Goal: Task Accomplishment & Management: Manage account settings

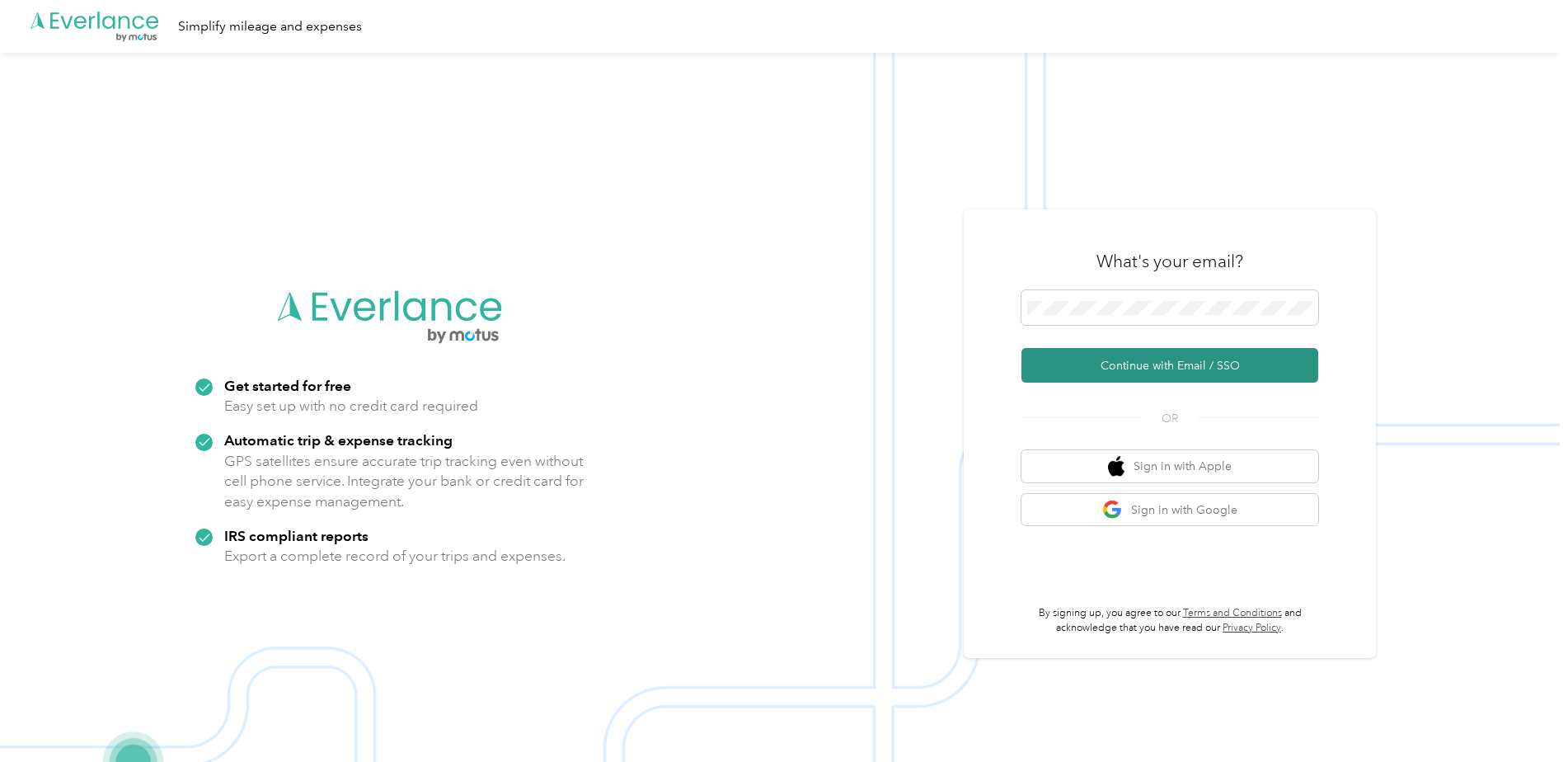
click at [1232, 360] on button "Continue with Email / SSO" at bounding box center [1170, 365] width 297 height 34
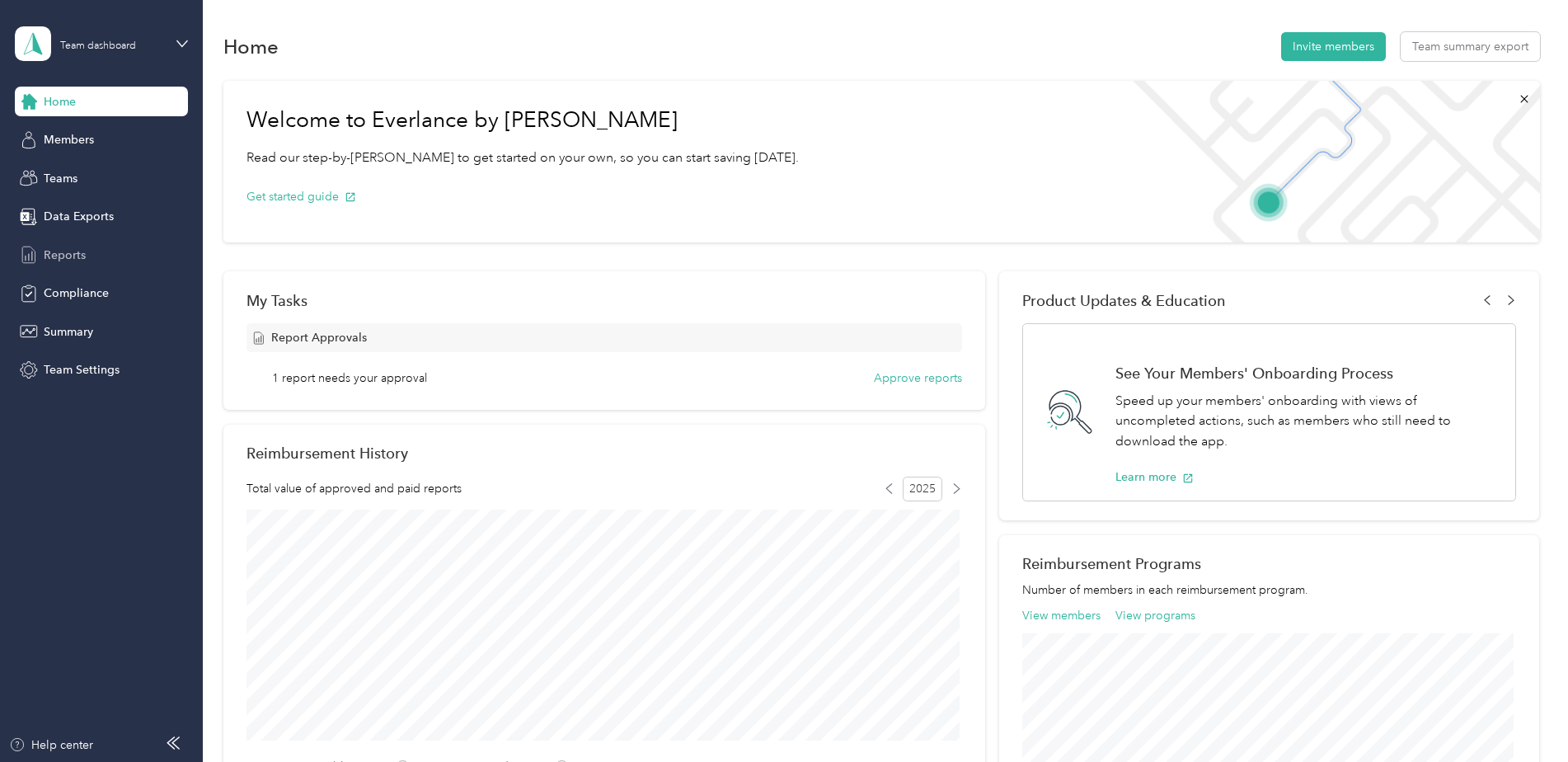
click at [107, 252] on div "Reports" at bounding box center [102, 254] width 173 height 30
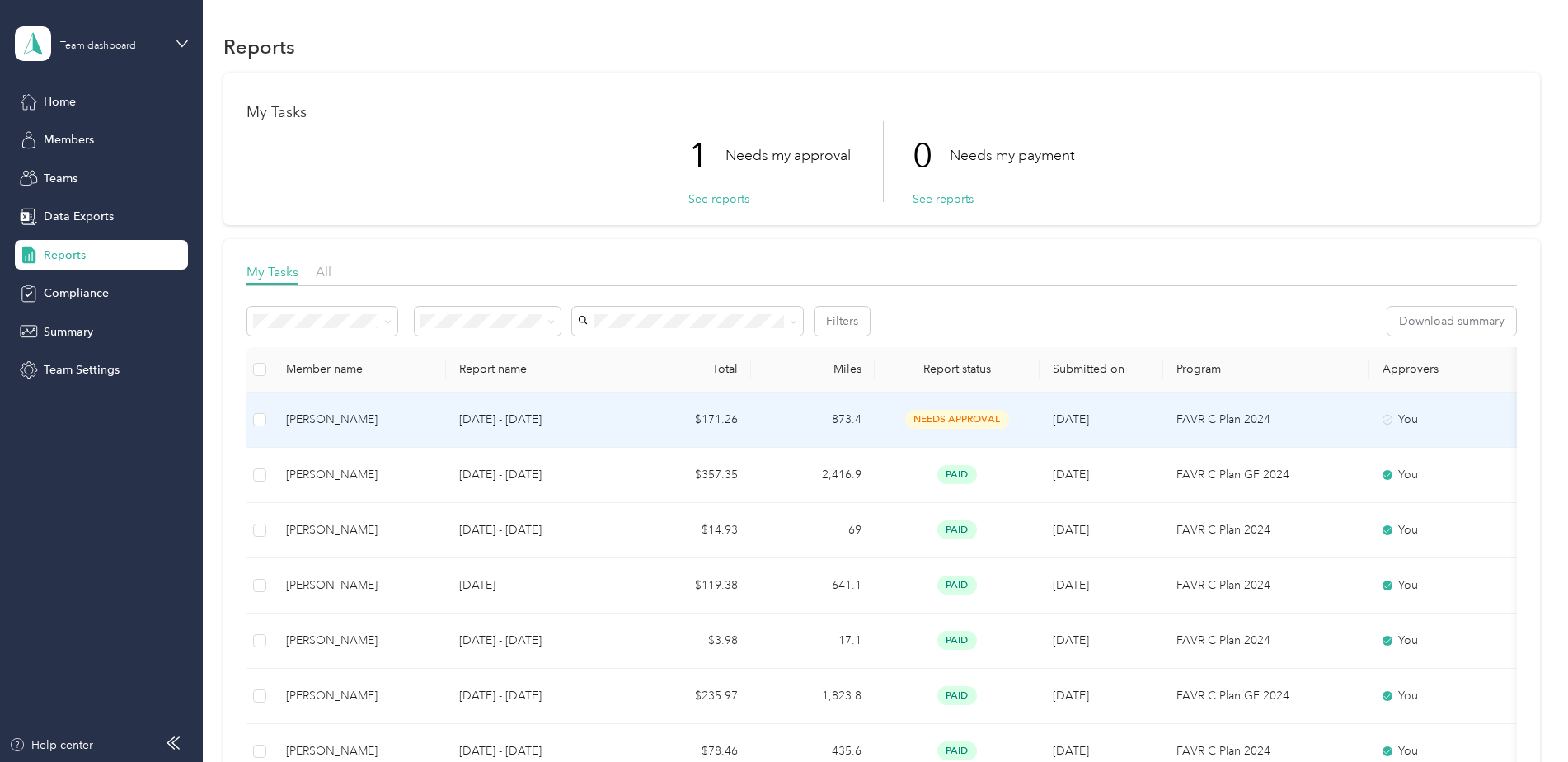
click at [404, 420] on div "Kathryn Distel" at bounding box center [359, 419] width 147 height 18
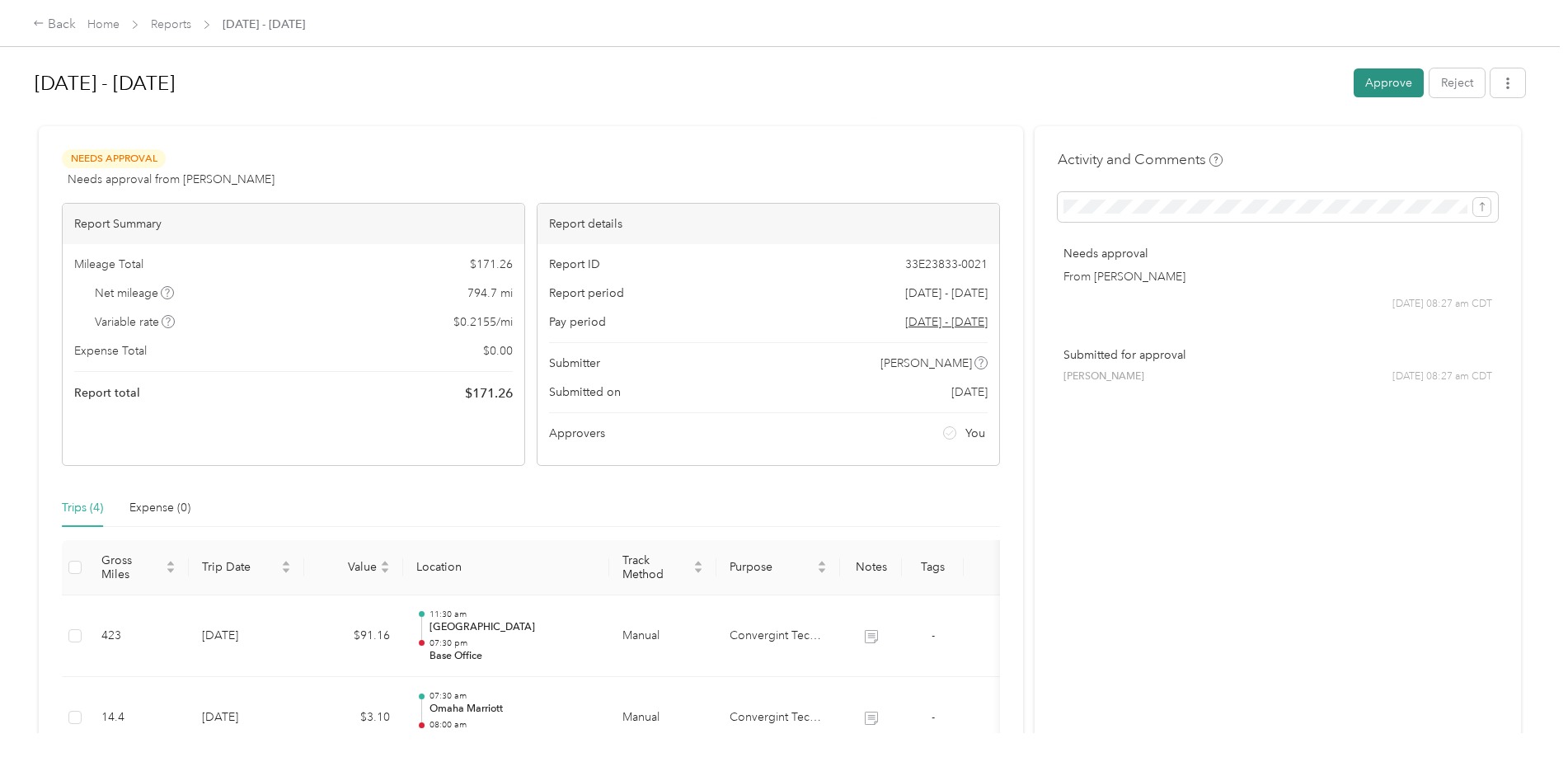
click at [1396, 83] on button "Approve" at bounding box center [1389, 83] width 70 height 29
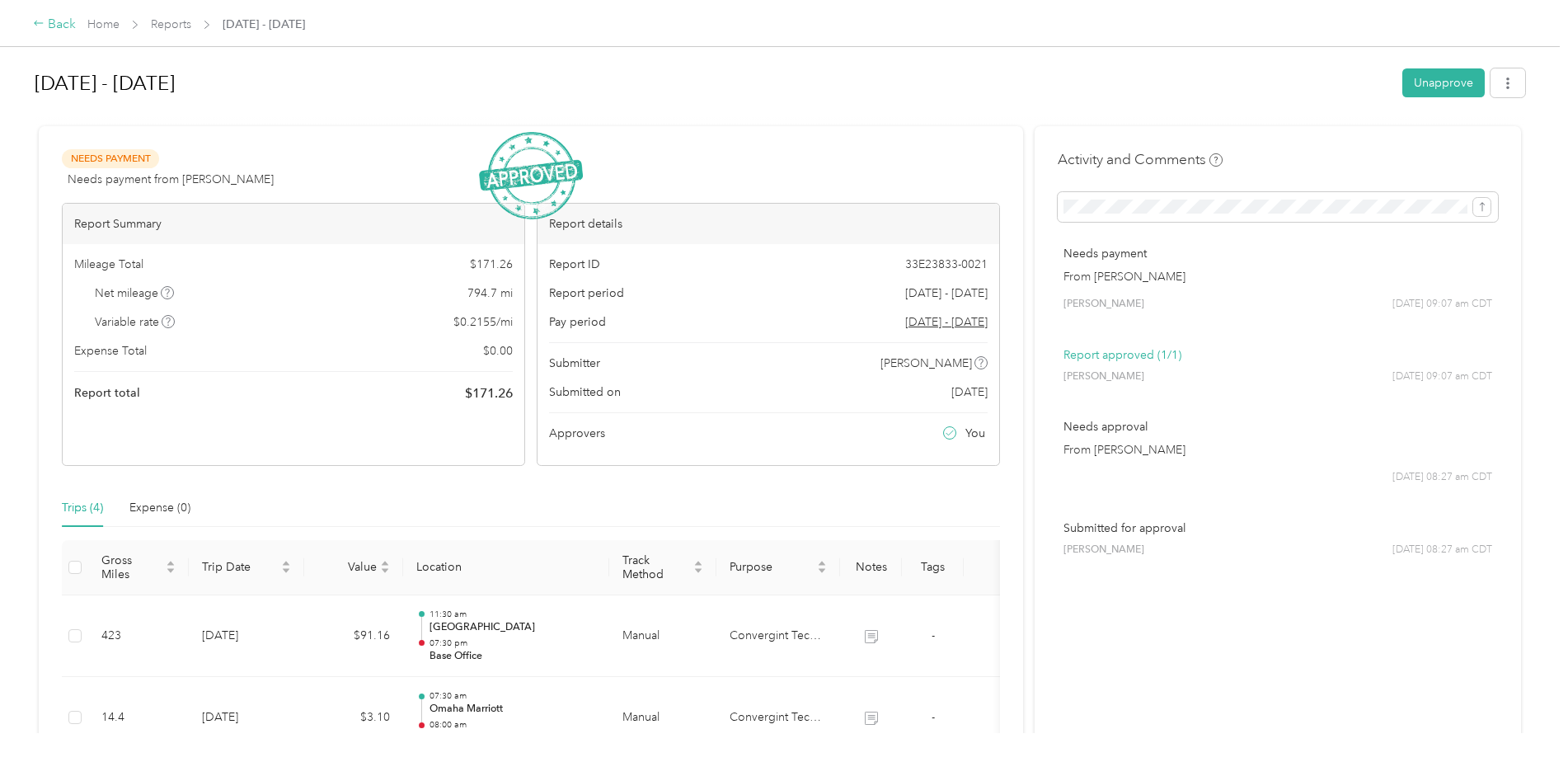
click at [44, 21] on icon at bounding box center [39, 23] width 11 height 11
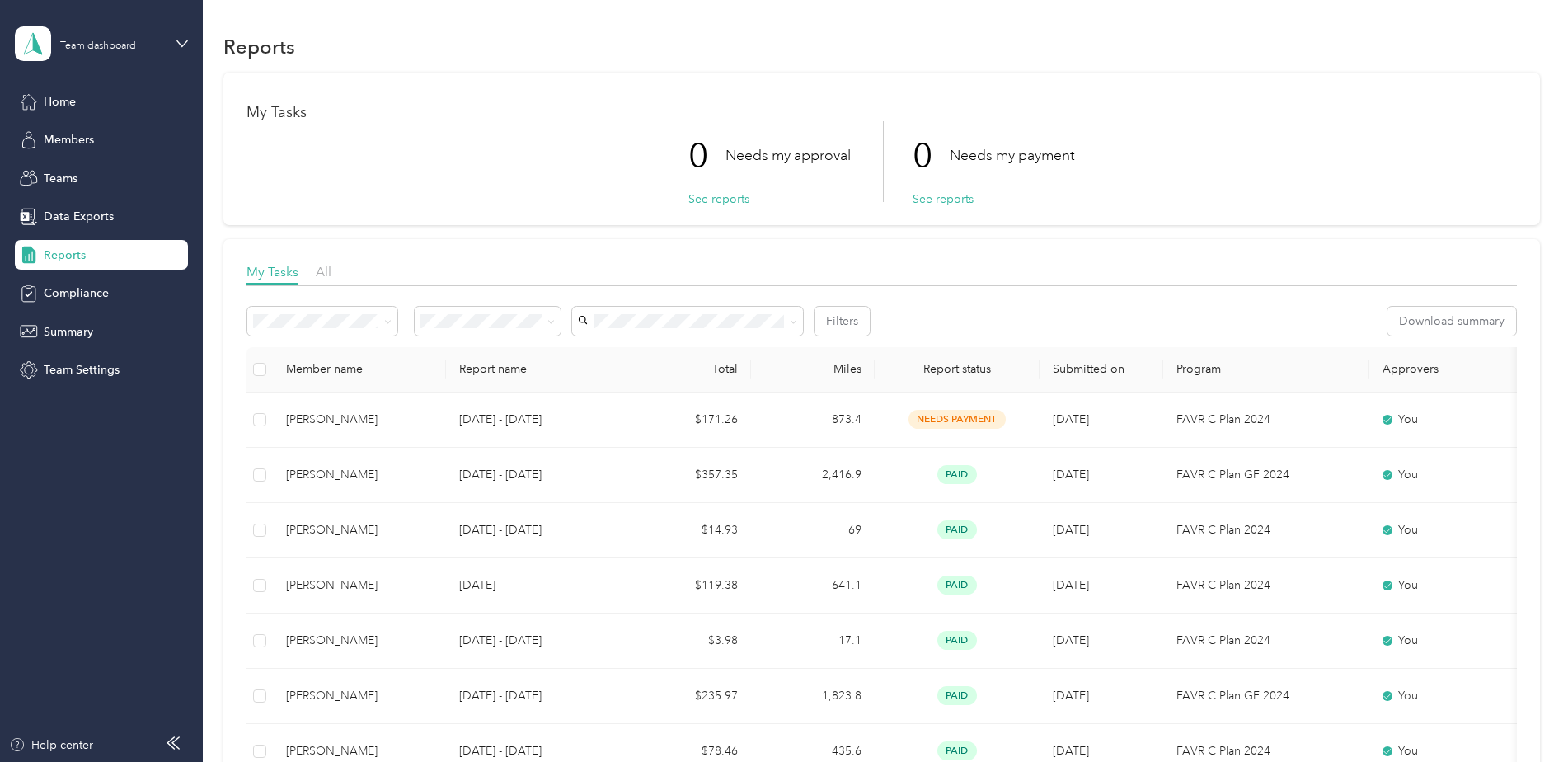
click at [75, 259] on span "Reports" at bounding box center [65, 255] width 42 height 17
